Goal: Information Seeking & Learning: Learn about a topic

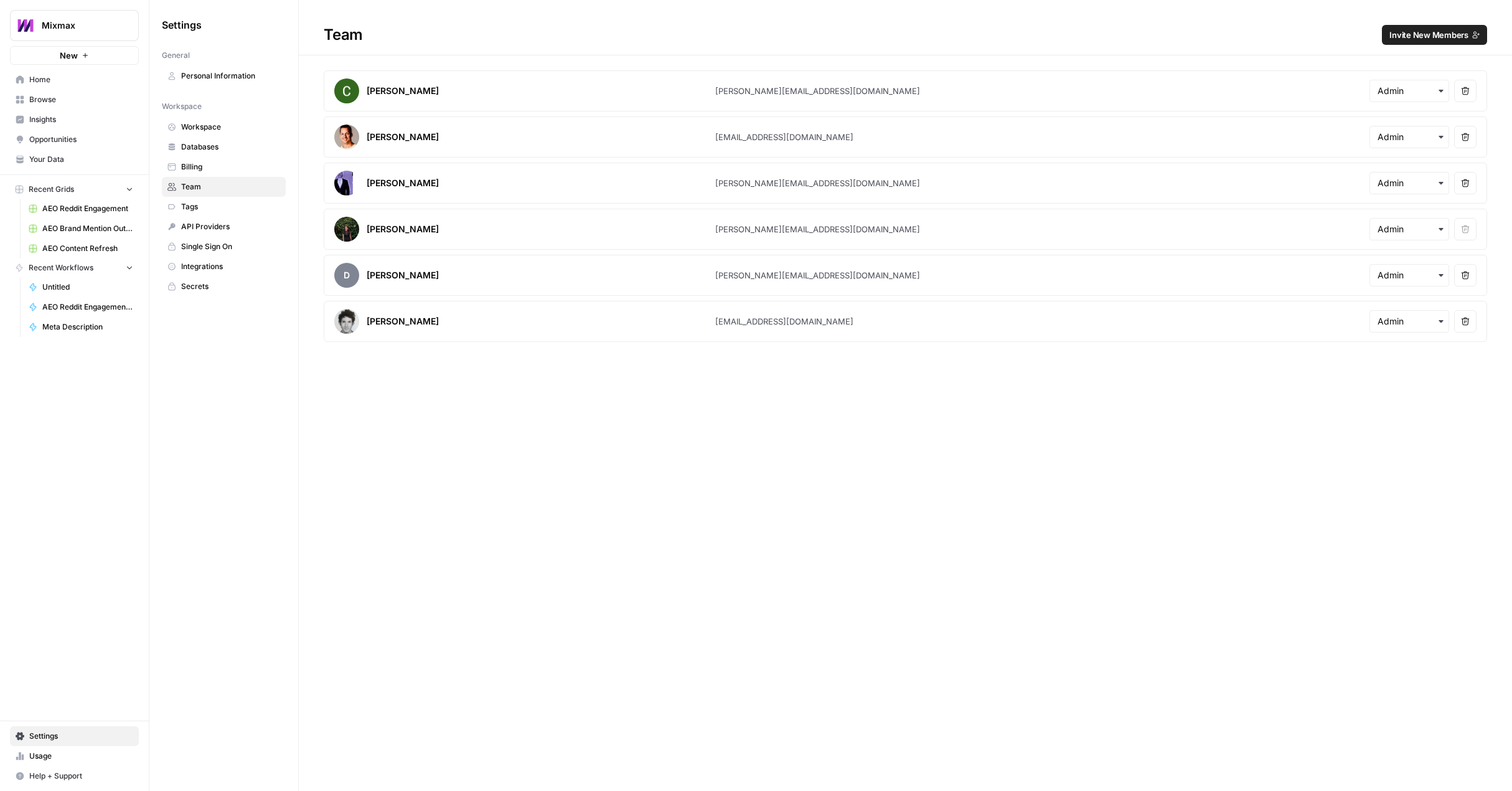
click at [69, 83] on span "Home" at bounding box center [81, 80] width 104 height 12
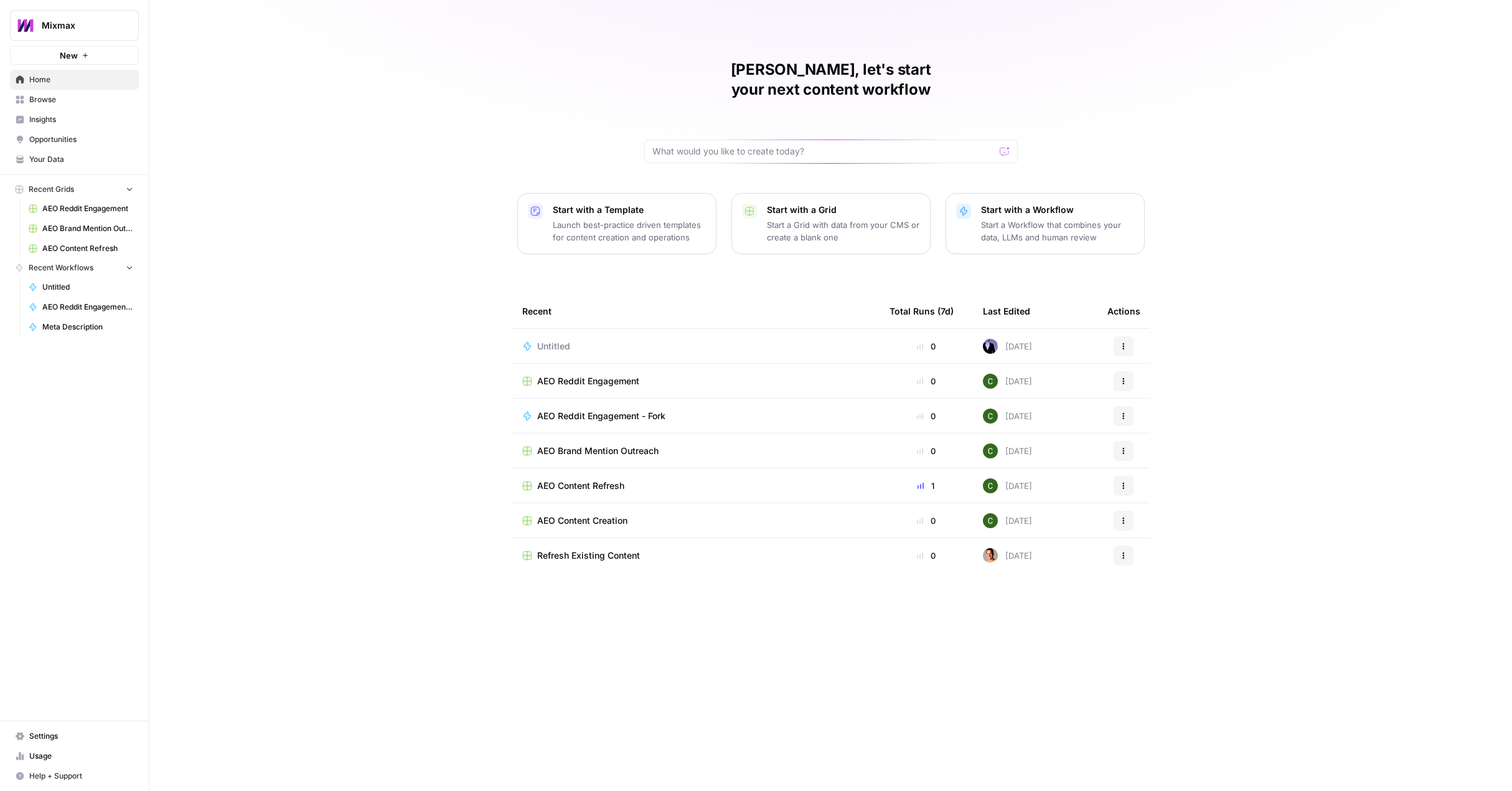
click at [51, 156] on span "Your Data" at bounding box center [81, 159] width 104 height 12
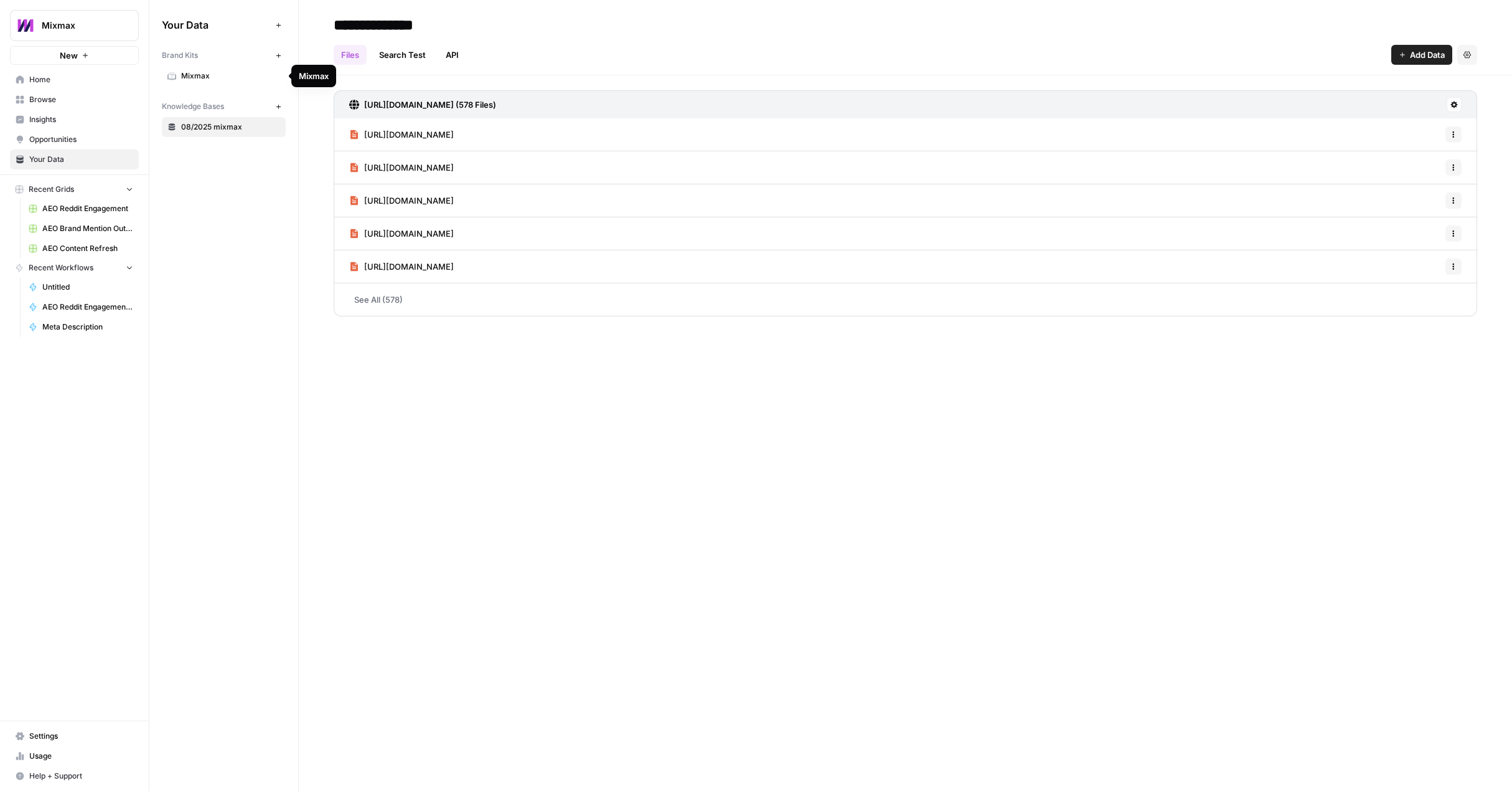
click at [189, 81] on span "Mixmax" at bounding box center [230, 76] width 99 height 12
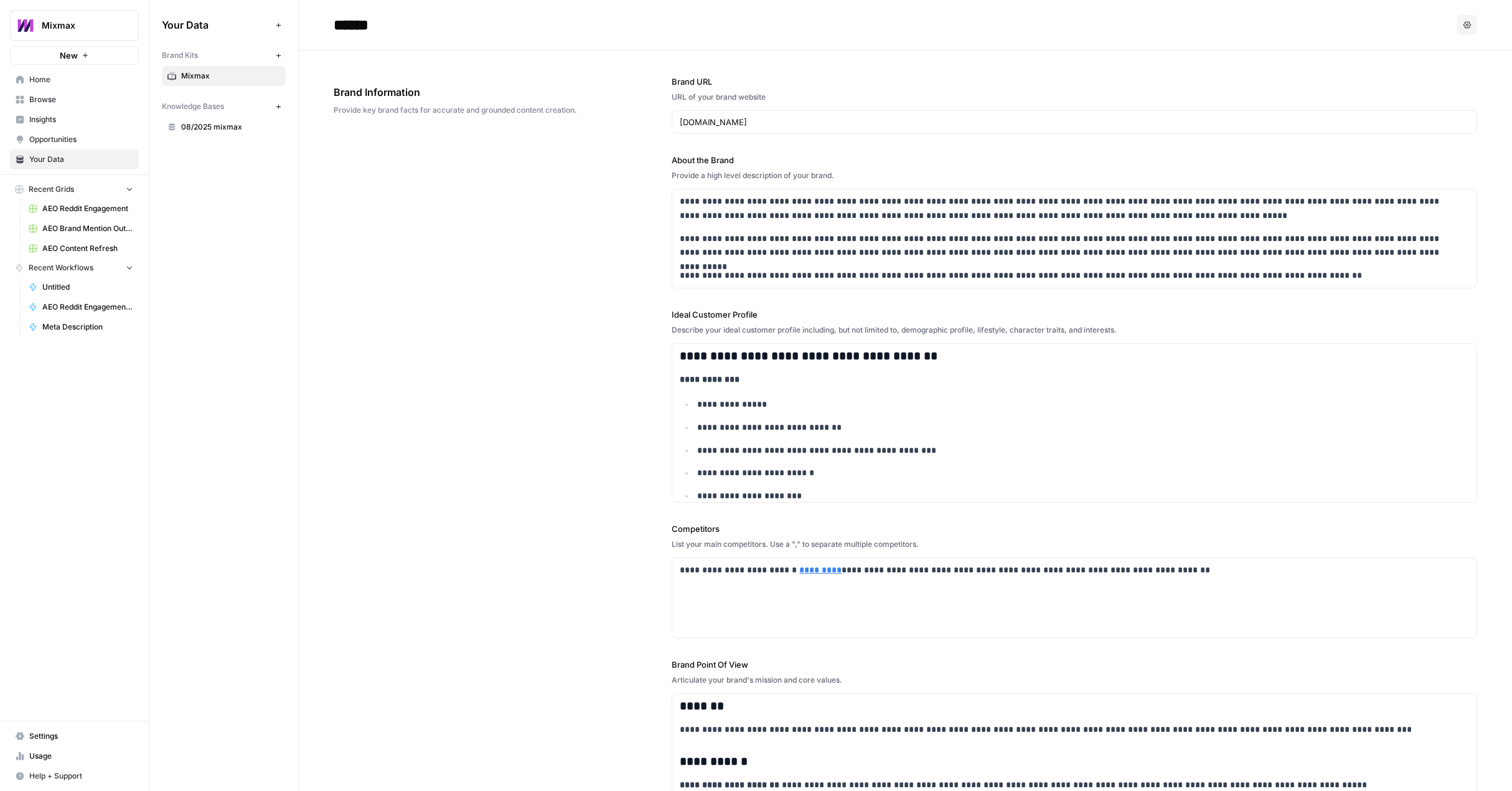
click at [212, 129] on span "08/2025 mixmax" at bounding box center [230, 127] width 99 height 12
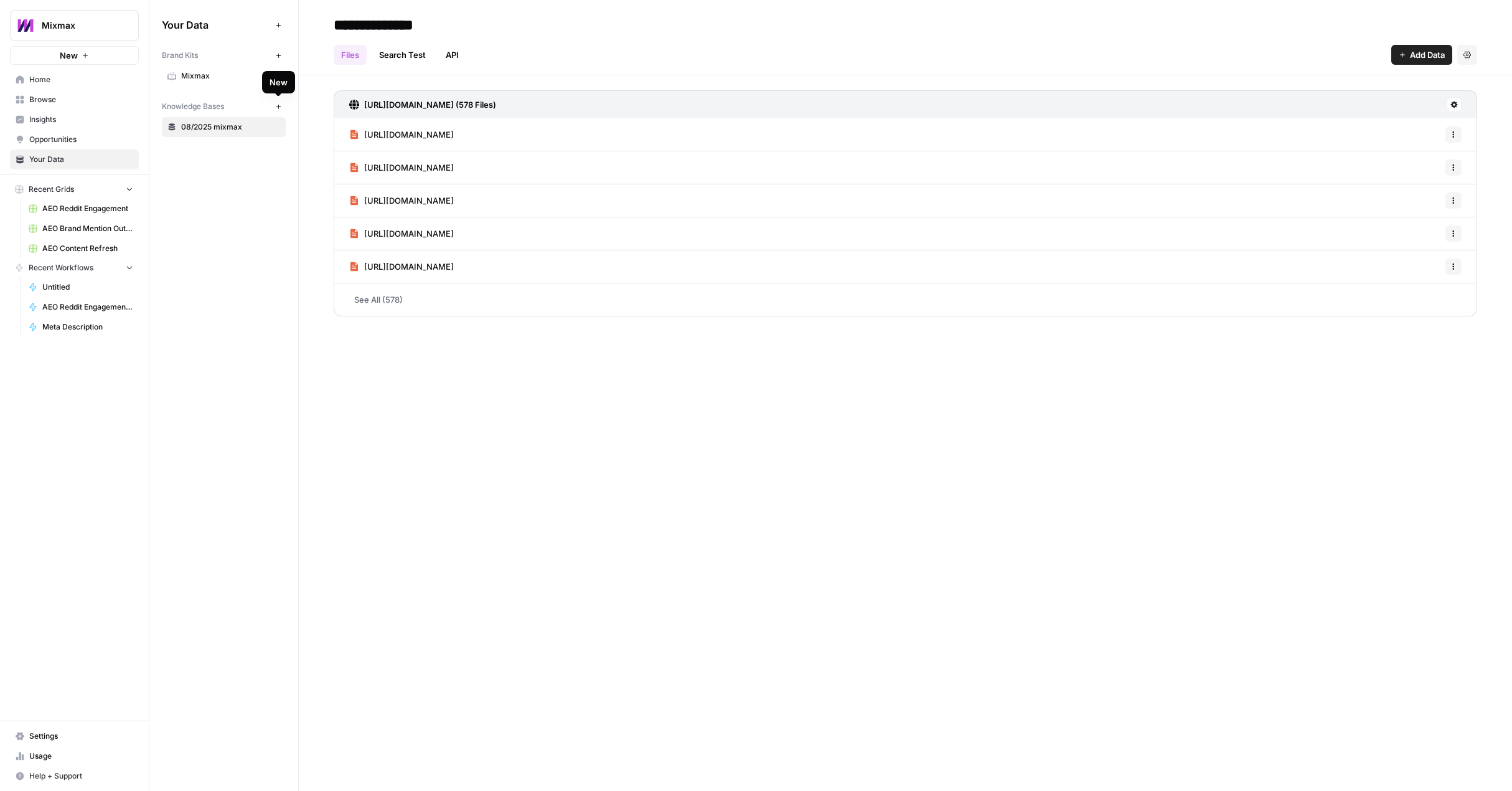
click at [279, 107] on icon "button" at bounding box center [278, 106] width 7 height 7
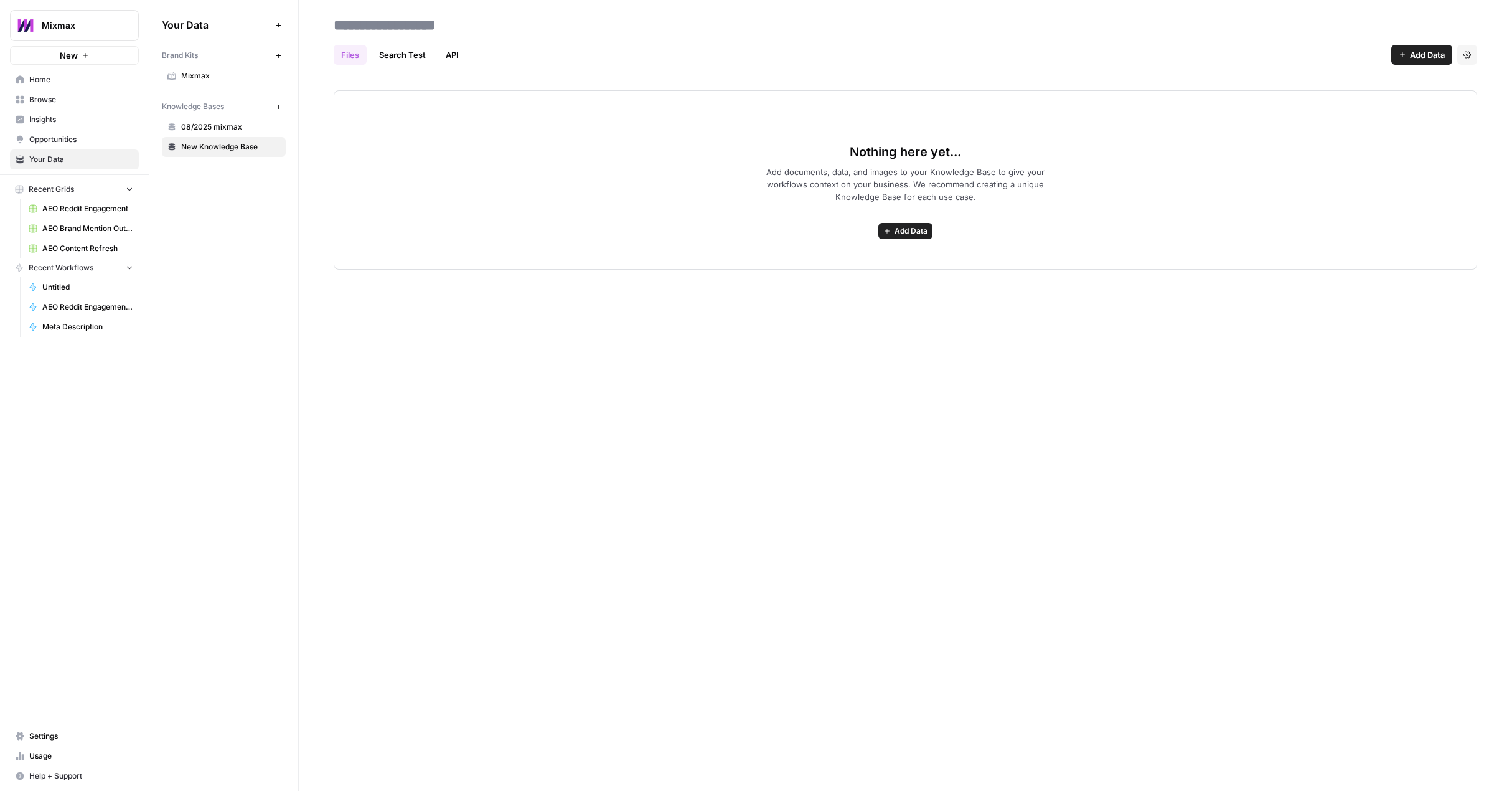
click at [385, 20] on input at bounding box center [428, 25] width 199 height 25
type input "**********"
click at [908, 230] on span "Add Data" at bounding box center [911, 231] width 33 height 12
click at [854, 279] on span "Web Scrape" at bounding box center [860, 275] width 114 height 13
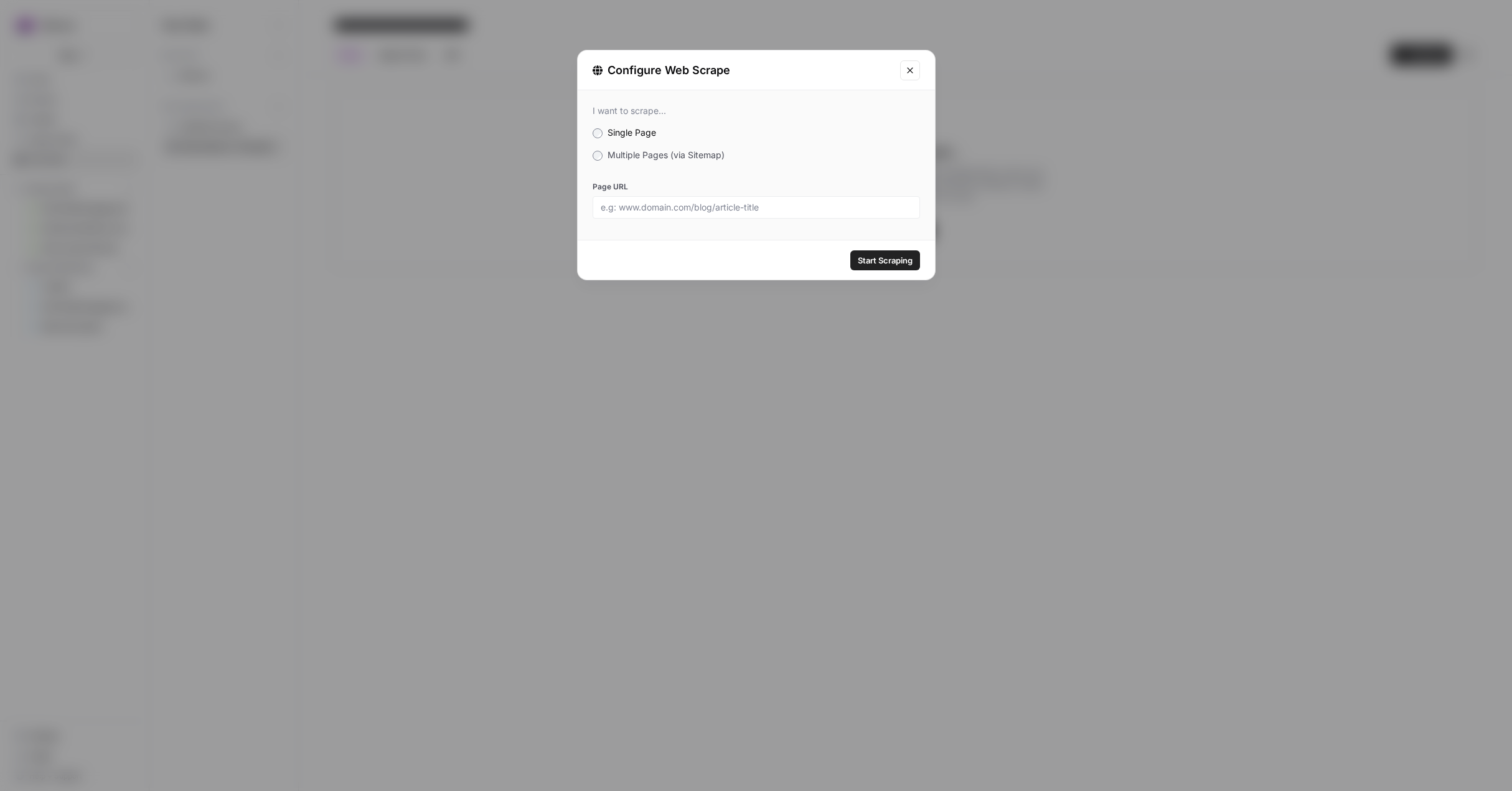
click at [914, 67] on icon "Close modal" at bounding box center [911, 70] width 10 height 10
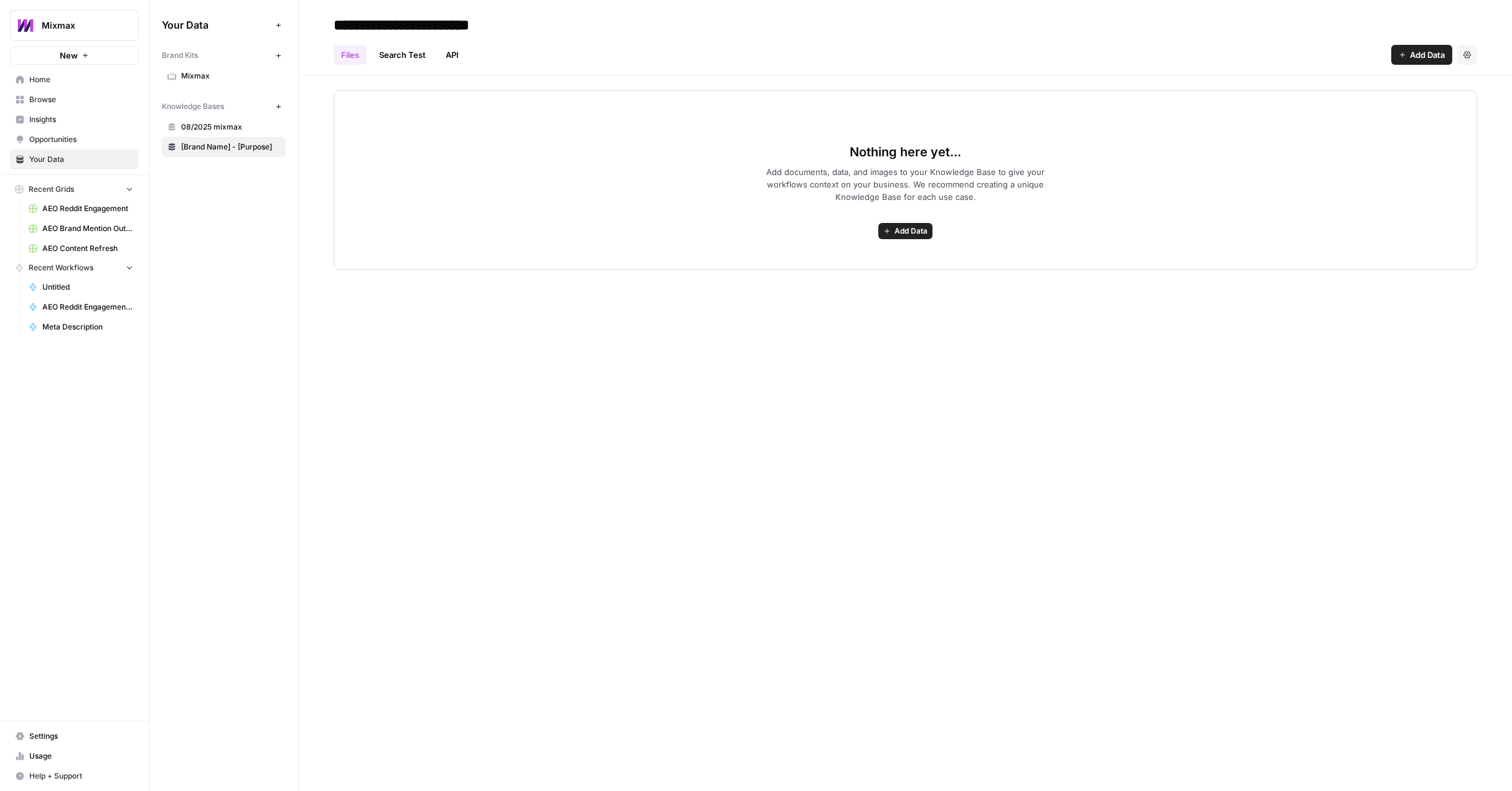
click at [897, 231] on span "Add Data" at bounding box center [911, 231] width 33 height 12
click at [834, 277] on span "Web Scrape" at bounding box center [860, 275] width 114 height 13
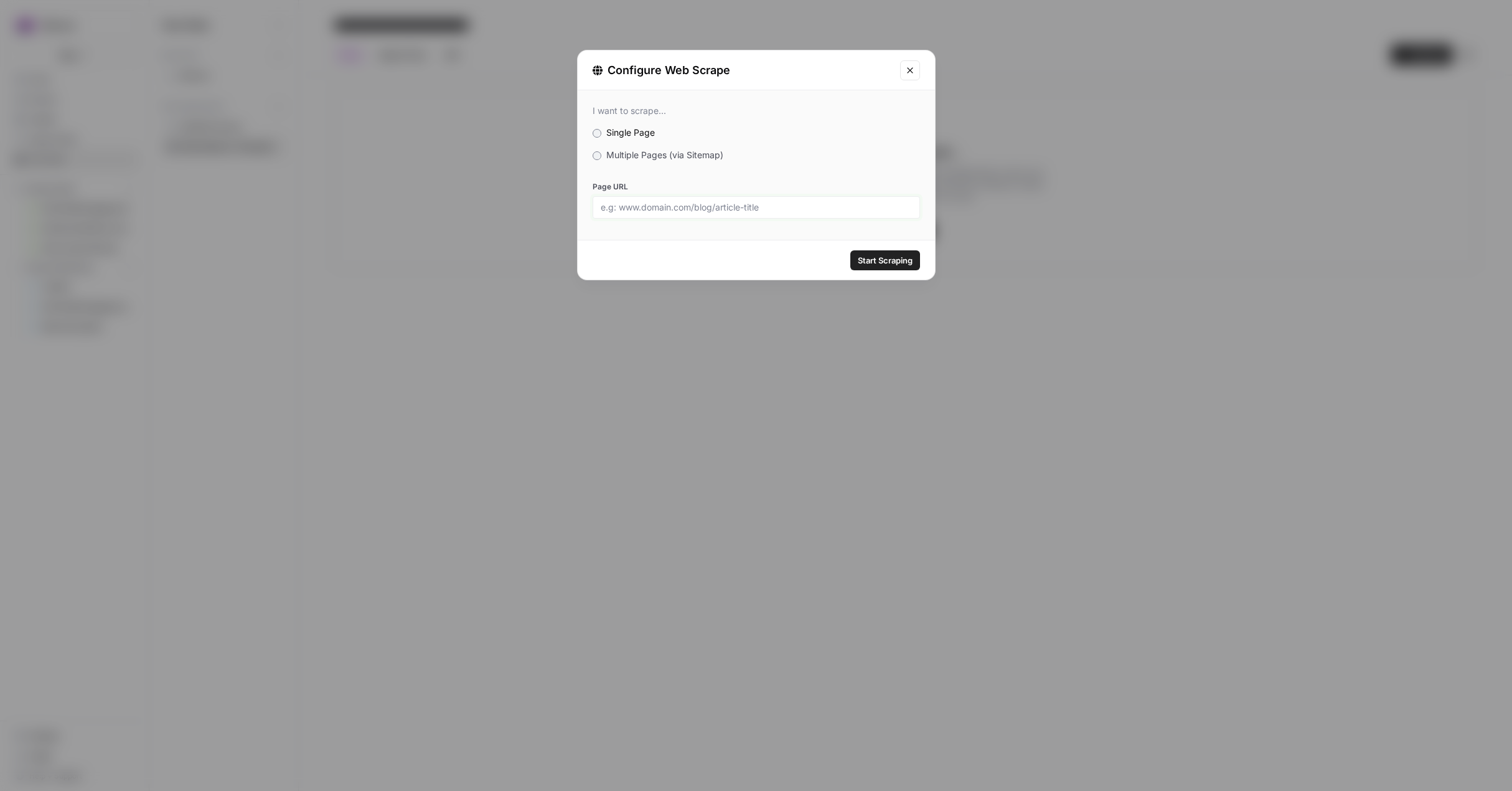
click at [734, 212] on input "Page URL" at bounding box center [756, 208] width 311 height 12
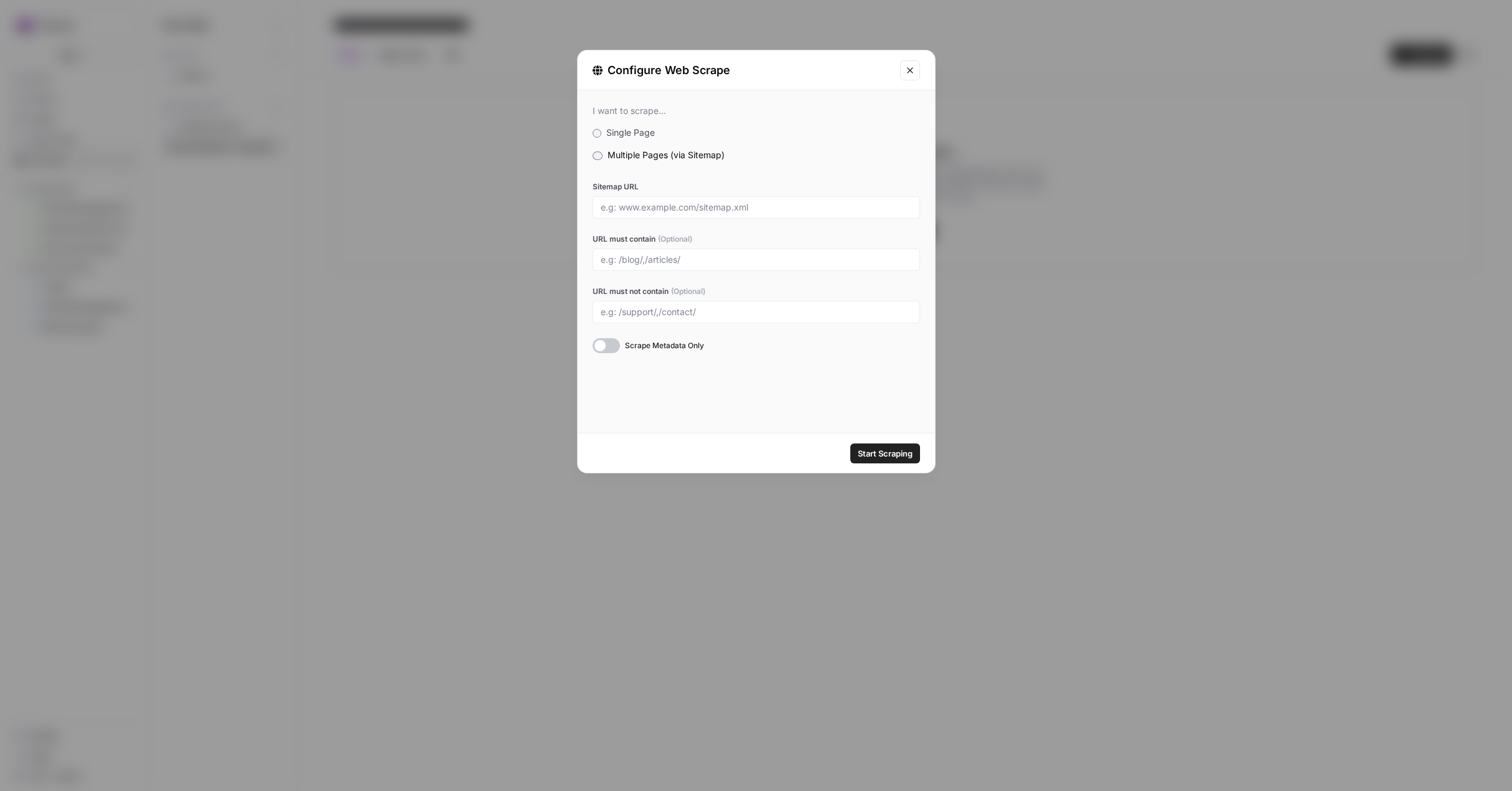
click at [1034, 396] on div "Configure Web Scrape I want to scrape... Single Page Multiple Pages (via Sitema…" at bounding box center [756, 396] width 1512 height 791
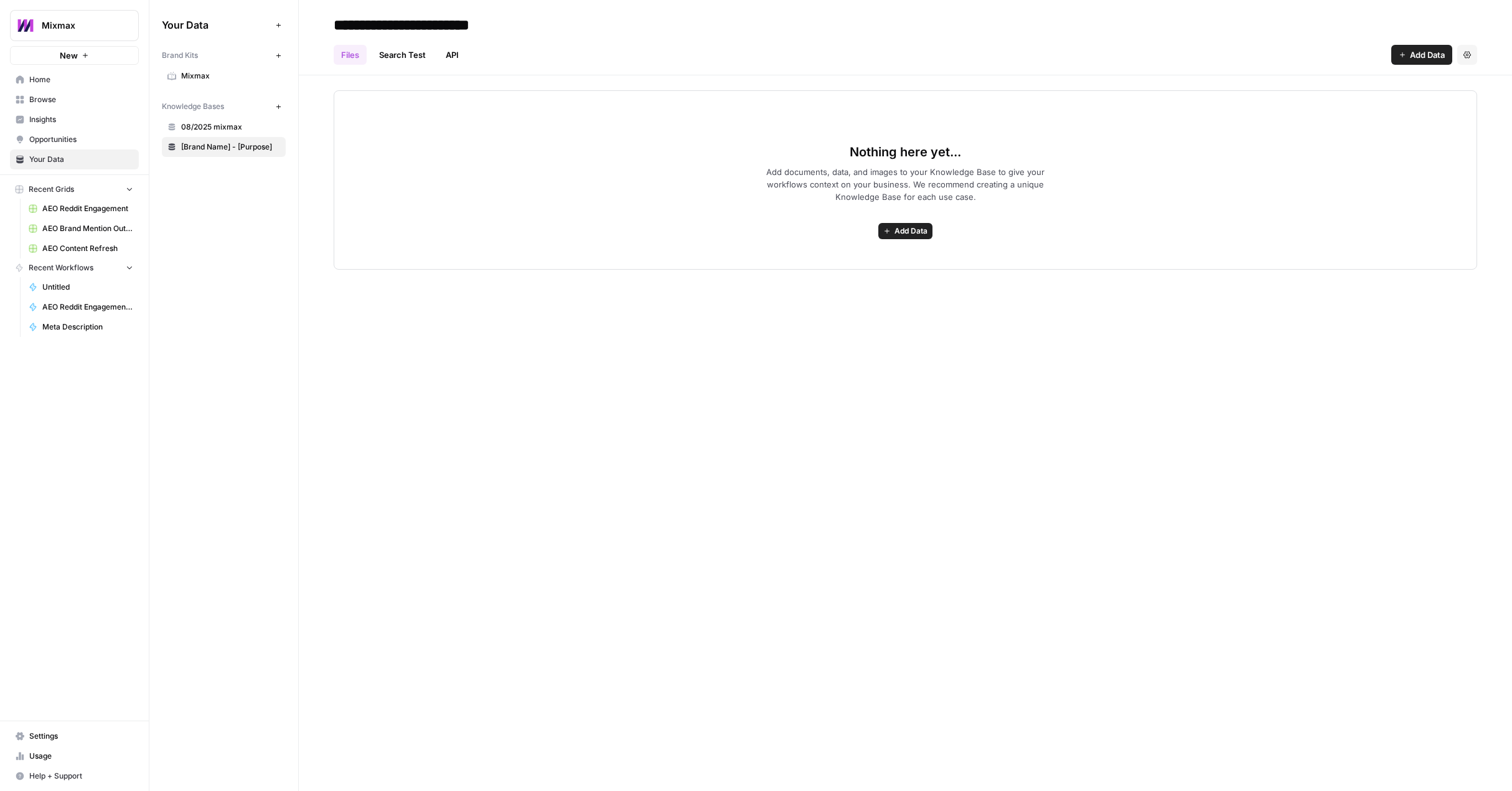
click at [220, 124] on span "08/2025 mixmax" at bounding box center [230, 127] width 99 height 12
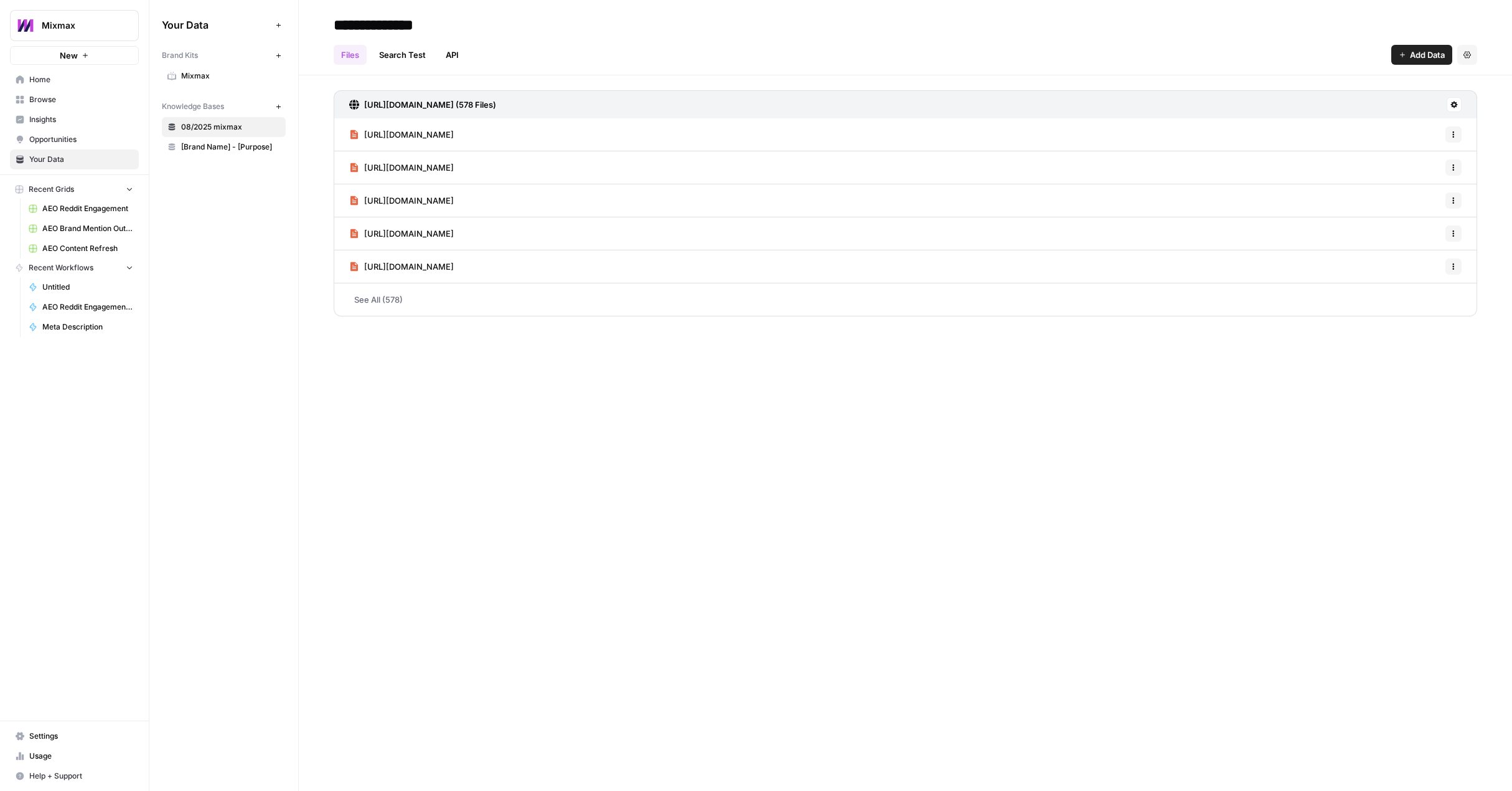
click at [454, 198] on span "[URL][DOMAIN_NAME]" at bounding box center [409, 200] width 89 height 13
click at [386, 301] on link "See All (578)" at bounding box center [905, 299] width 1144 height 32
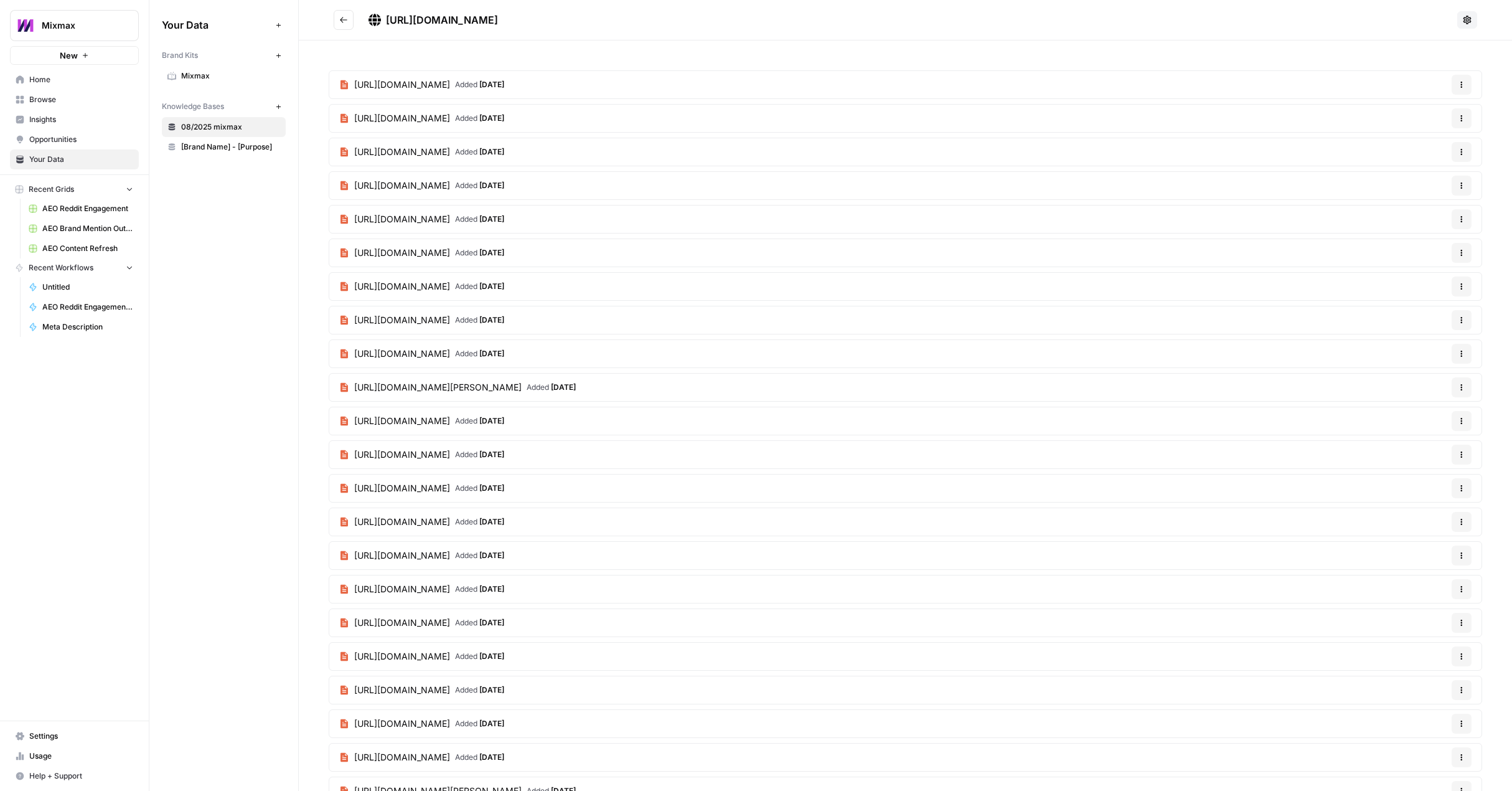
click at [514, 299] on link "[URL][DOMAIN_NAME] Added [DATE]" at bounding box center [422, 287] width 185 height 27
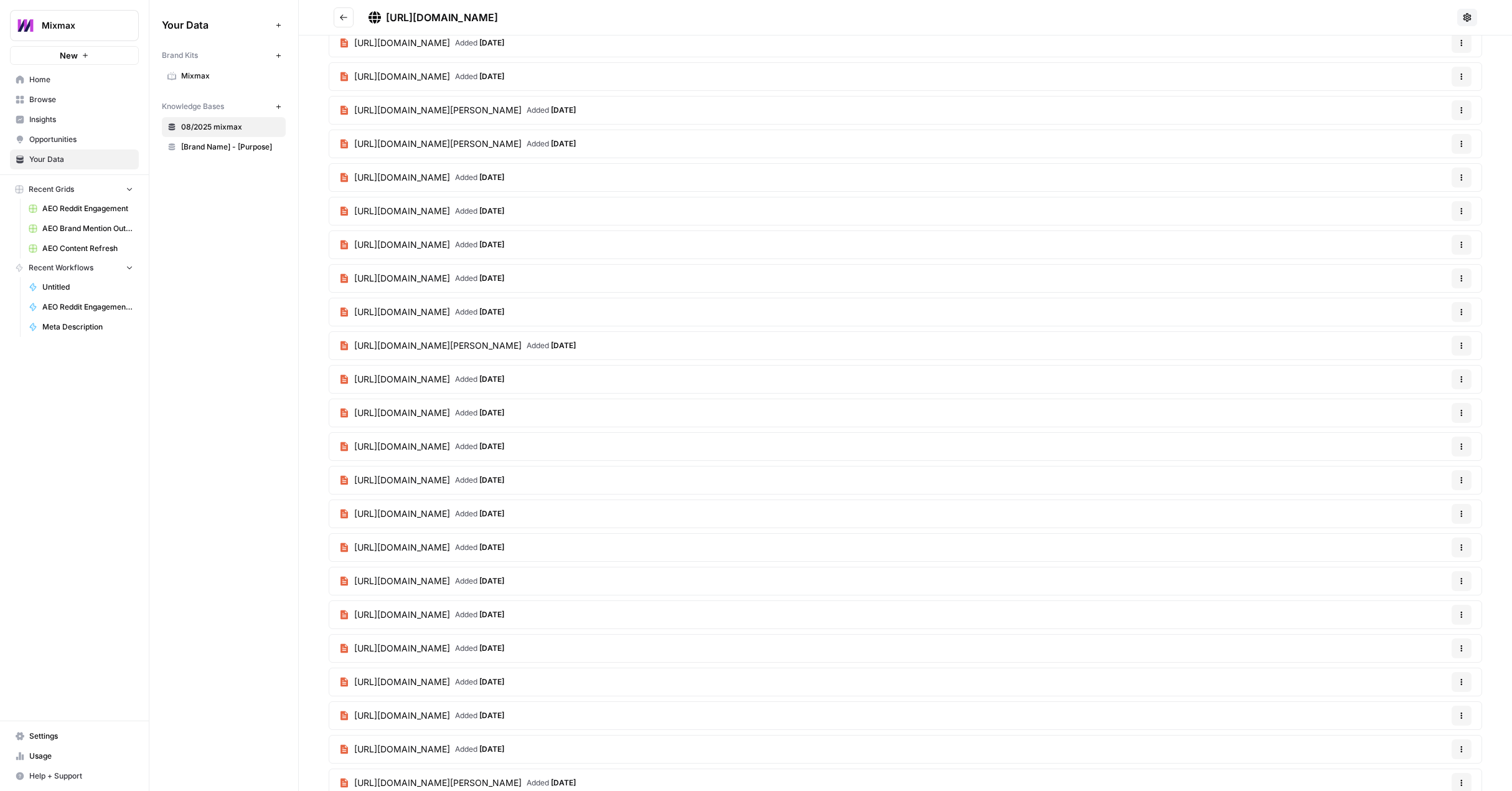
scroll to position [680, 0]
